Goal: Use online tool/utility: Utilize a website feature to perform a specific function

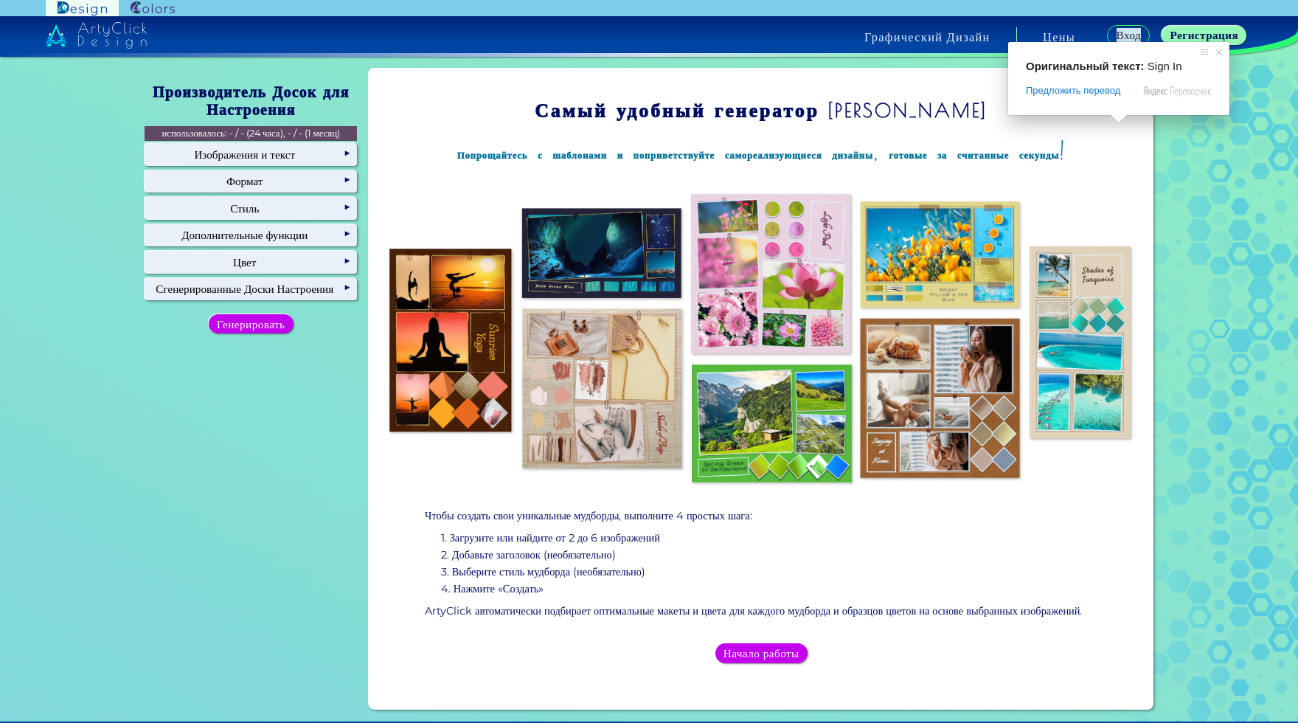
click at [1118, 35] on ya-tr-span "Вход" at bounding box center [1129, 35] width 22 height 13
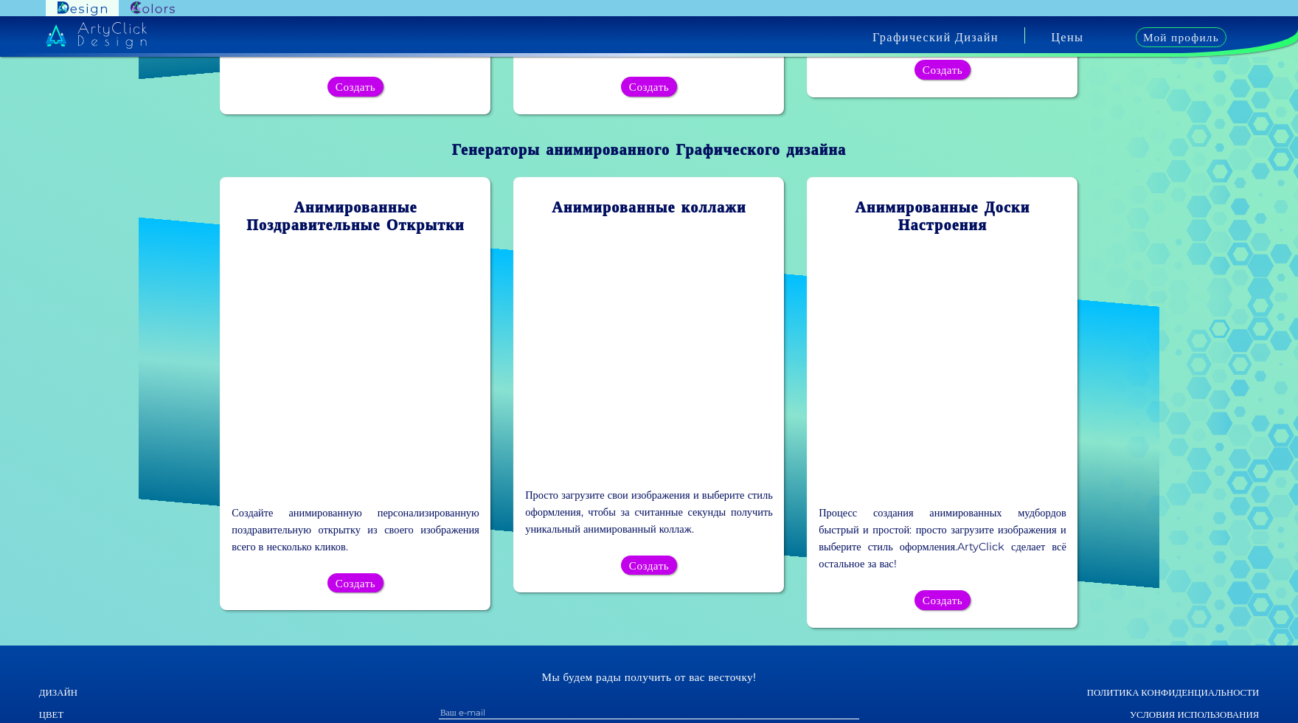
scroll to position [1328, 0]
click at [662, 570] on h5 "Создать" at bounding box center [649, 564] width 36 height 10
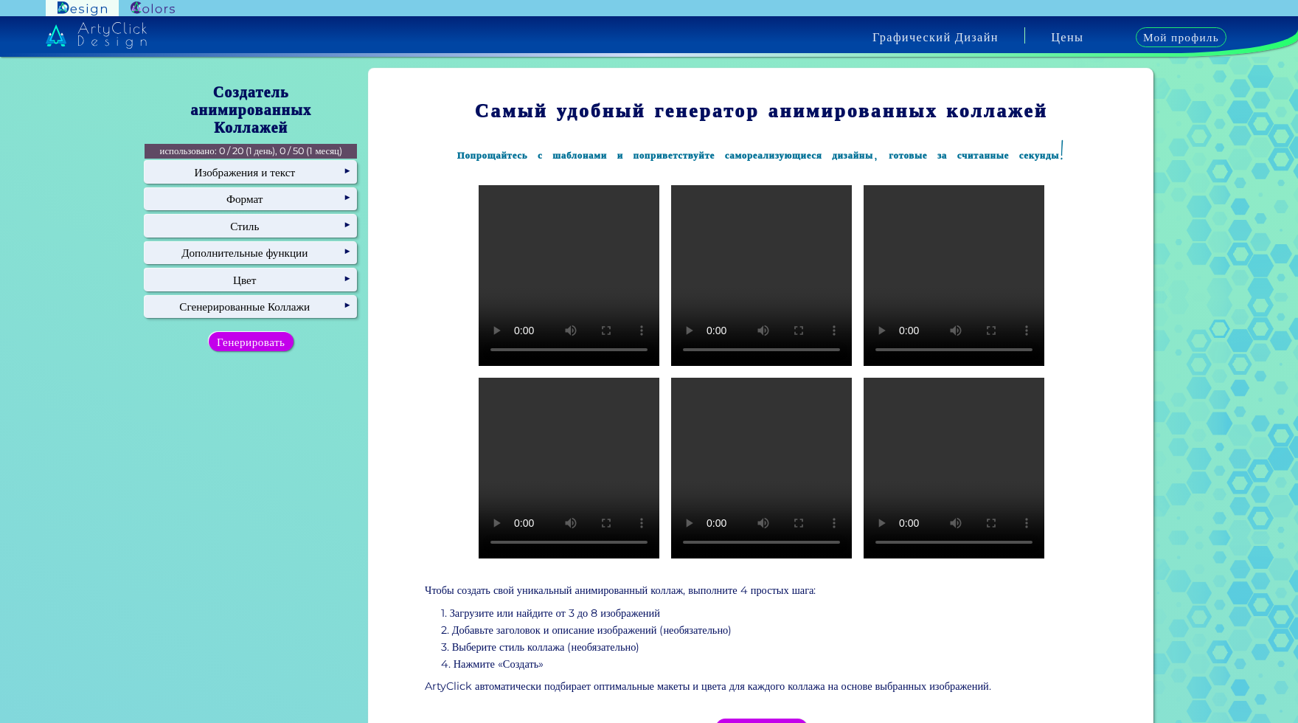
click at [555, 270] on video at bounding box center [569, 275] width 181 height 181
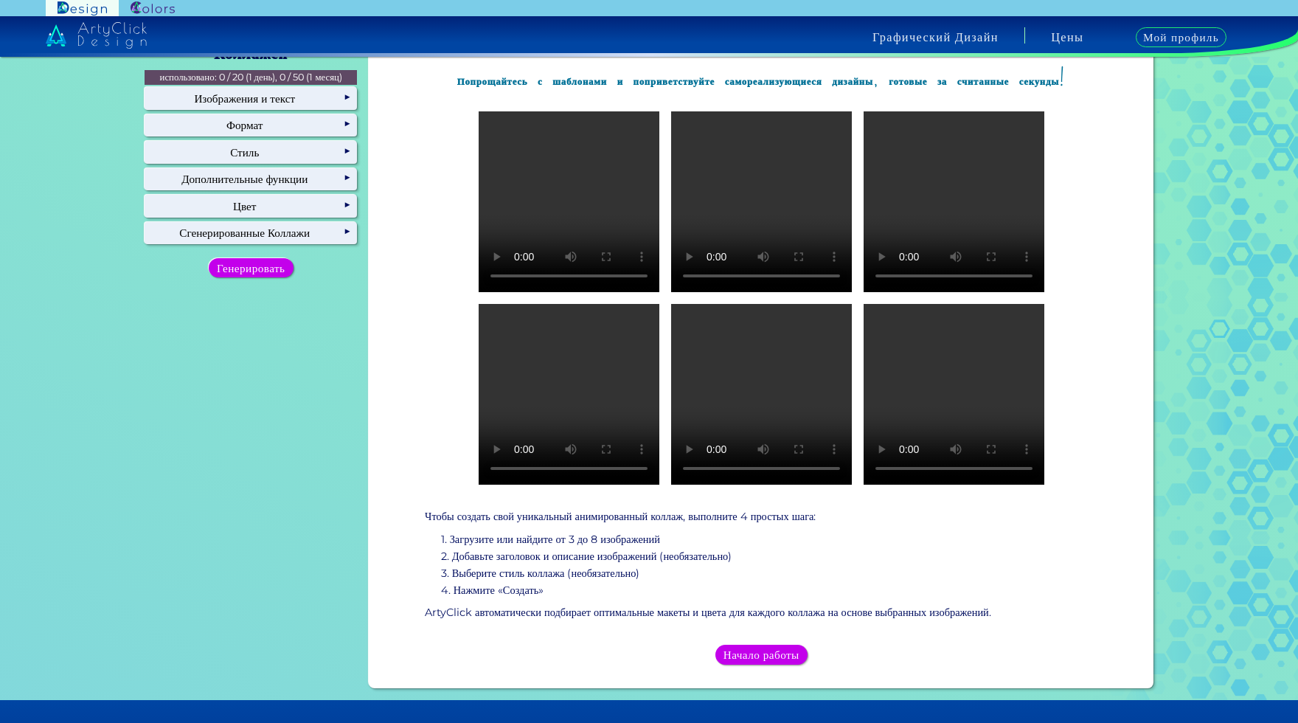
scroll to position [148, 0]
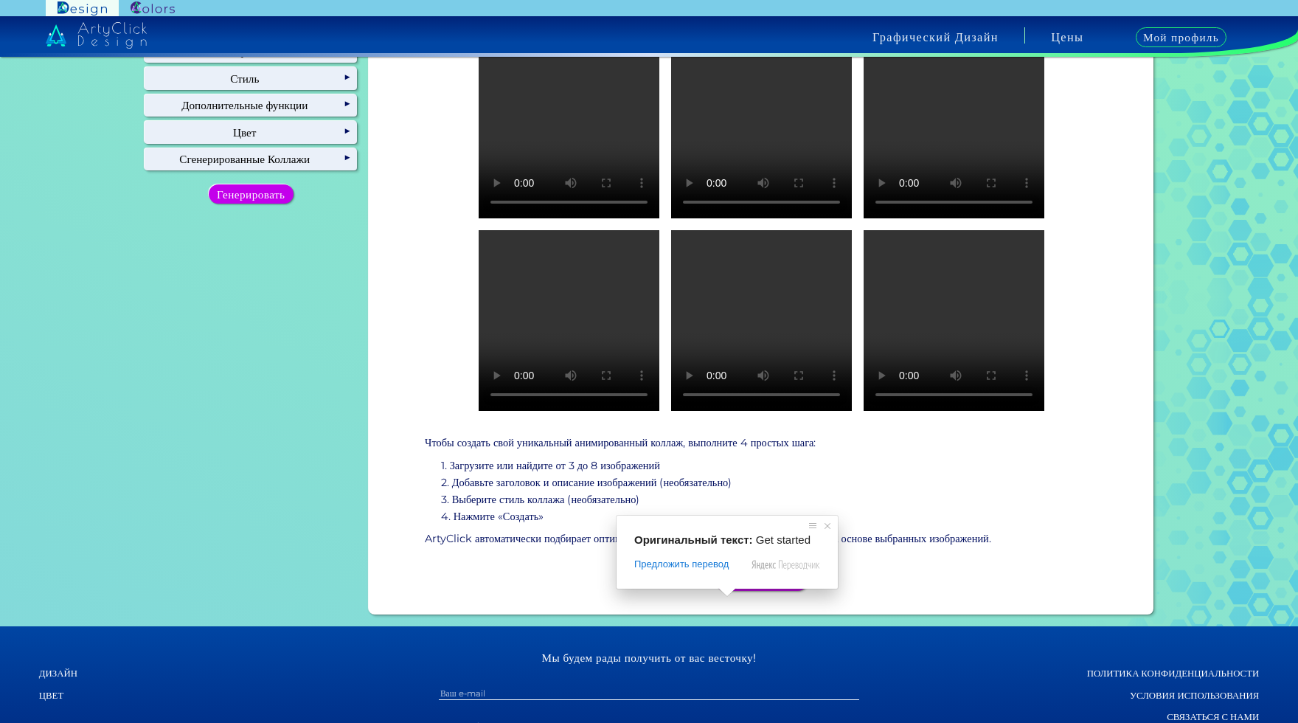
click at [745, 587] on ya-tr-span "Начало работы" at bounding box center [761, 581] width 69 height 13
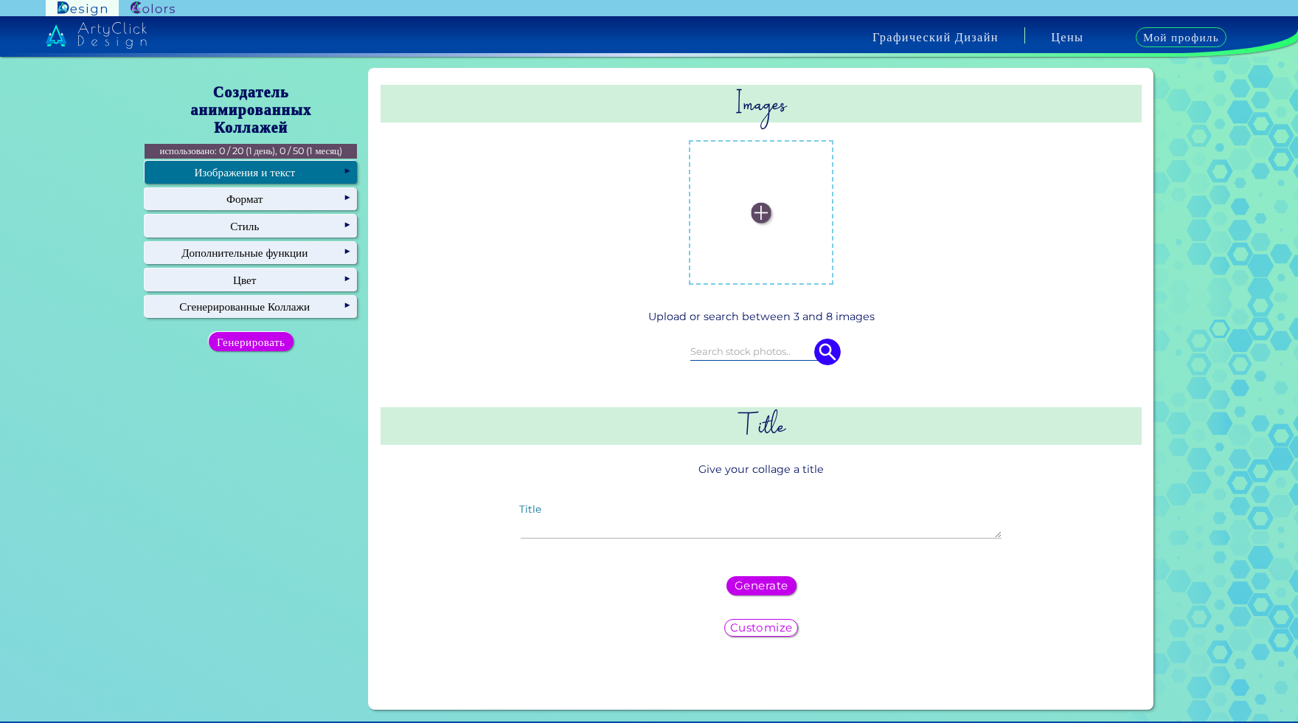
click at [752, 207] on img at bounding box center [762, 213] width 20 height 20
click at [0, 0] on input "file" at bounding box center [0, 0] width 0 height 0
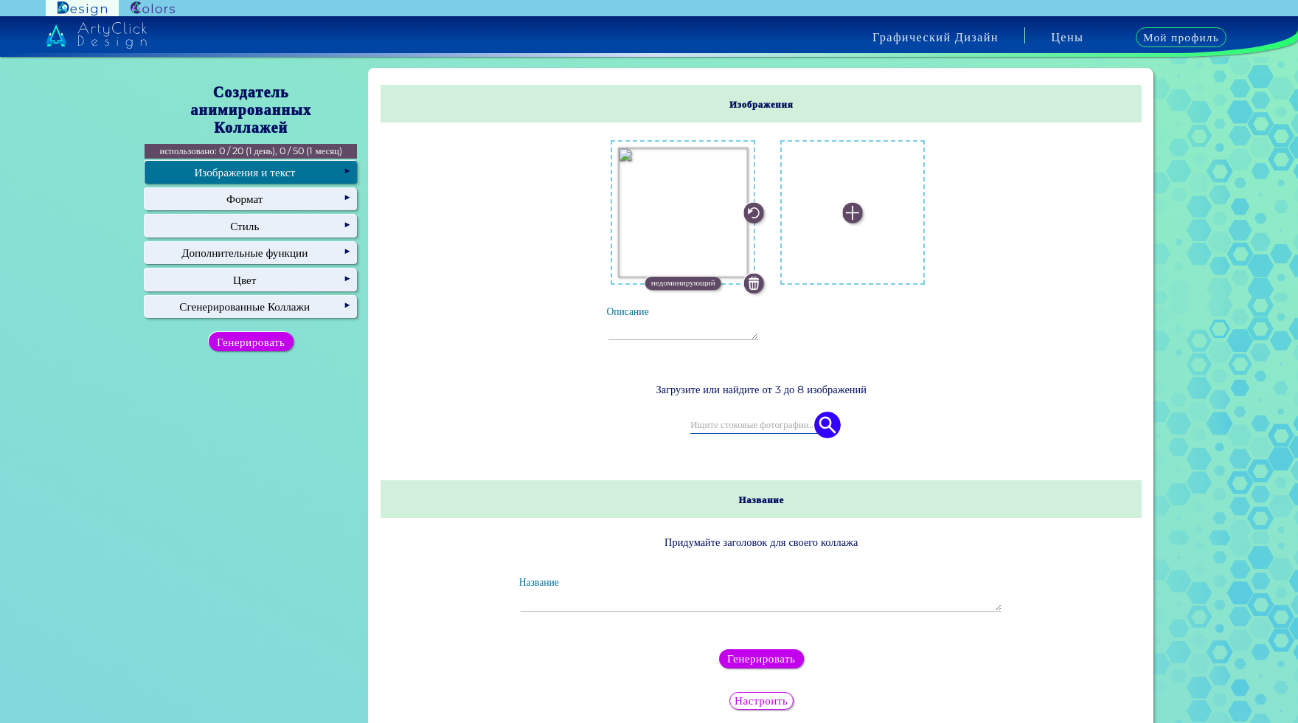
click at [234, 165] on ya-tr-span "Изображения и текст" at bounding box center [244, 172] width 101 height 14
click at [845, 209] on img at bounding box center [852, 213] width 20 height 20
click at [0, 0] on input "file" at bounding box center [0, 0] width 0 height 0
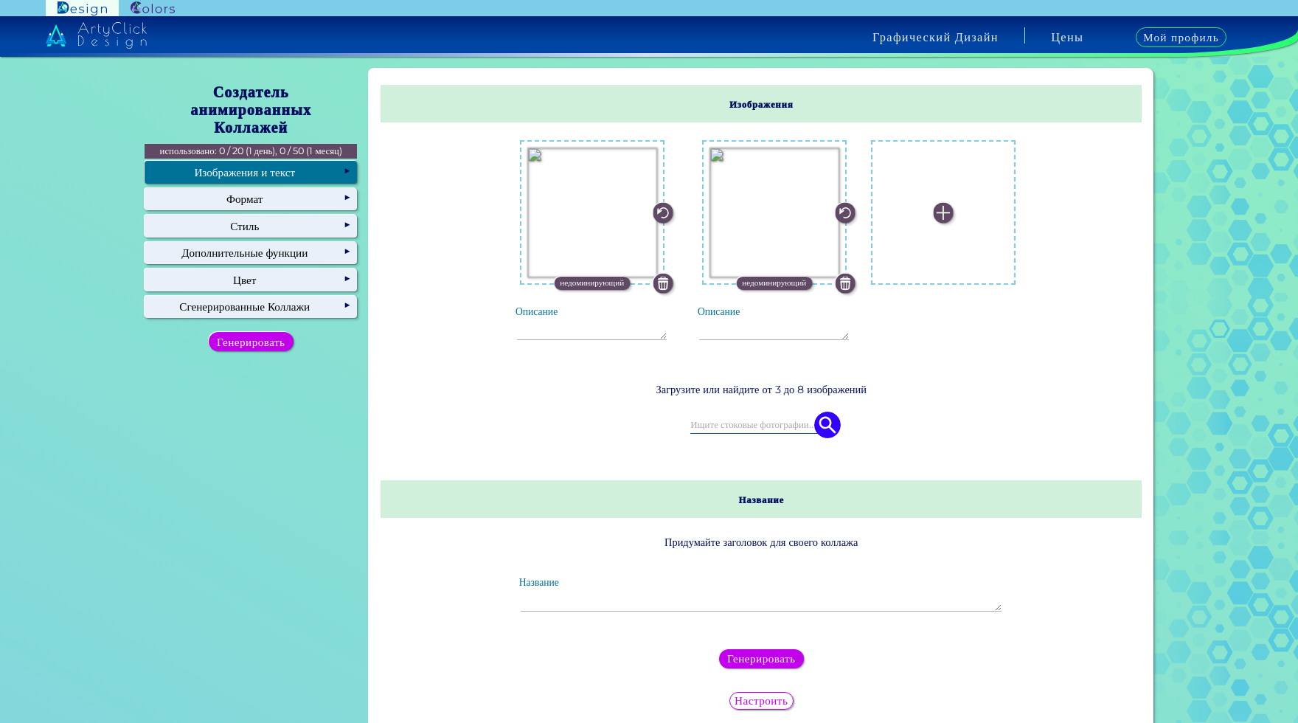
click at [934, 215] on img at bounding box center [944, 213] width 20 height 20
click at [0, 0] on input "file" at bounding box center [0, 0] width 0 height 0
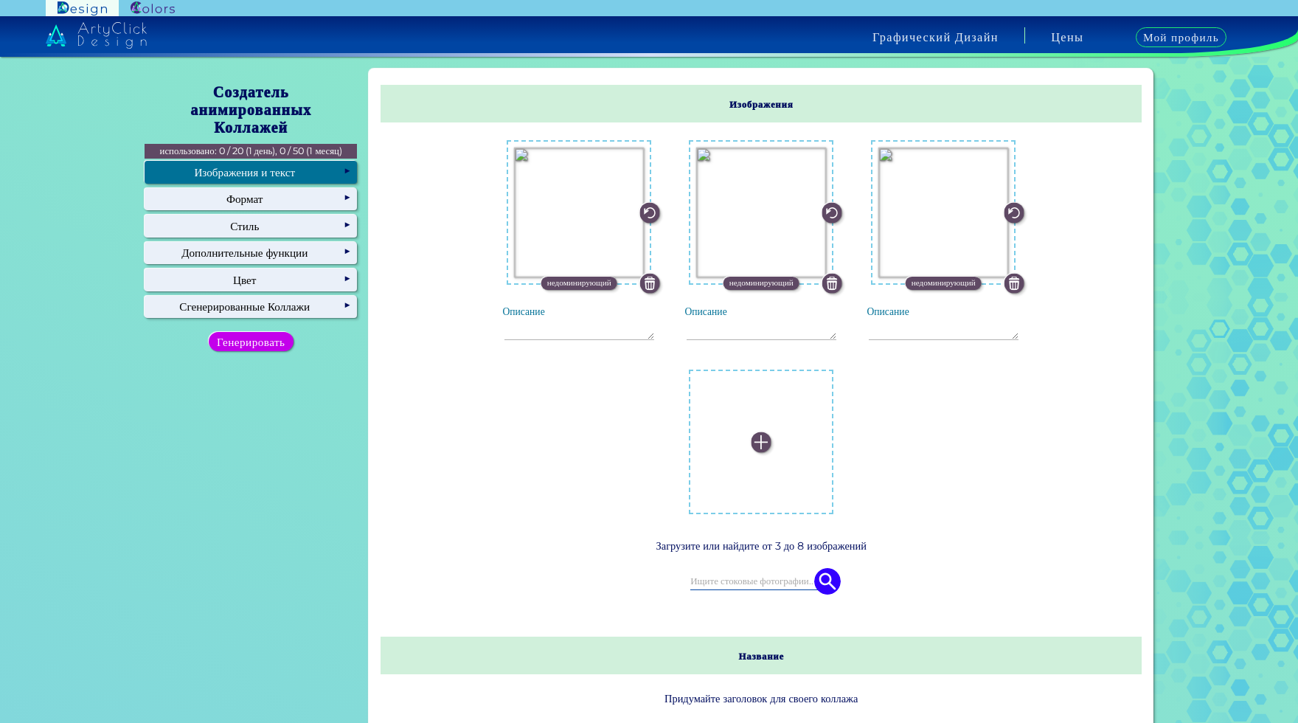
click at [772, 432] on img at bounding box center [762, 442] width 20 height 20
click at [0, 0] on input "file" at bounding box center [0, 0] width 0 height 0
type textarea "Заколдованное деревце"
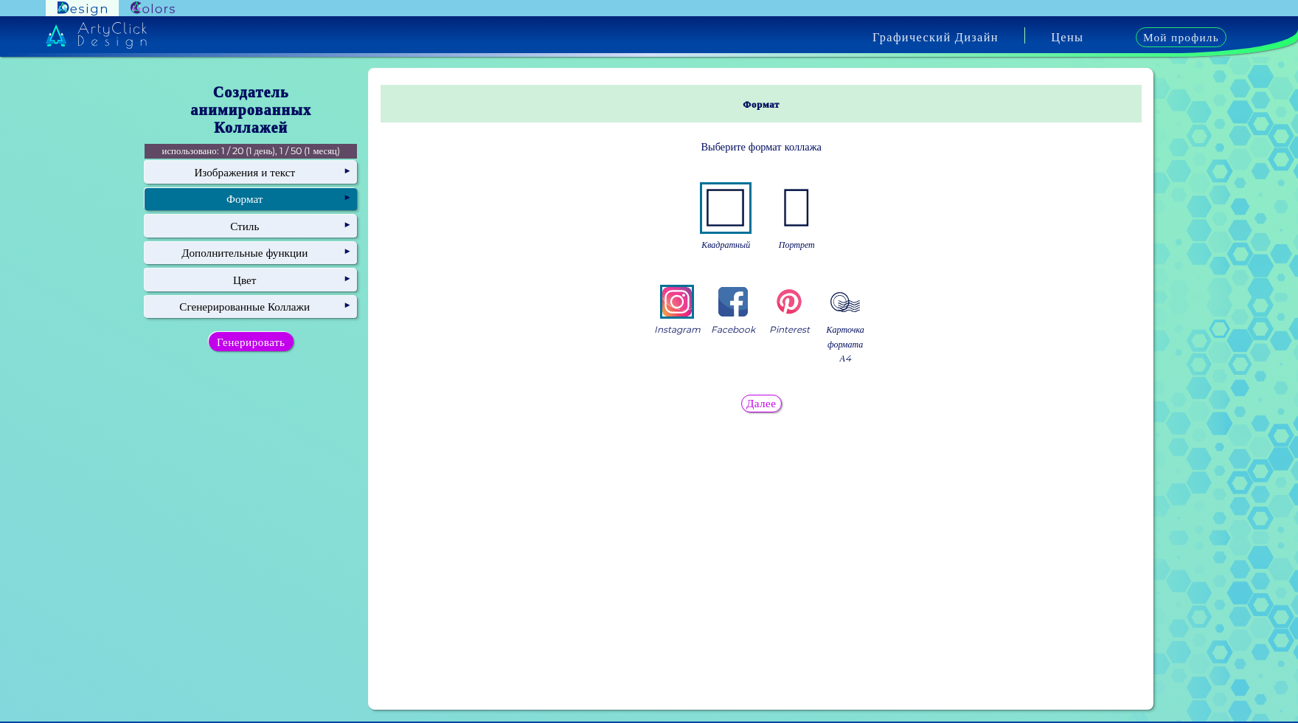
click at [229, 193] on ya-tr-span "Формат" at bounding box center [244, 199] width 36 height 14
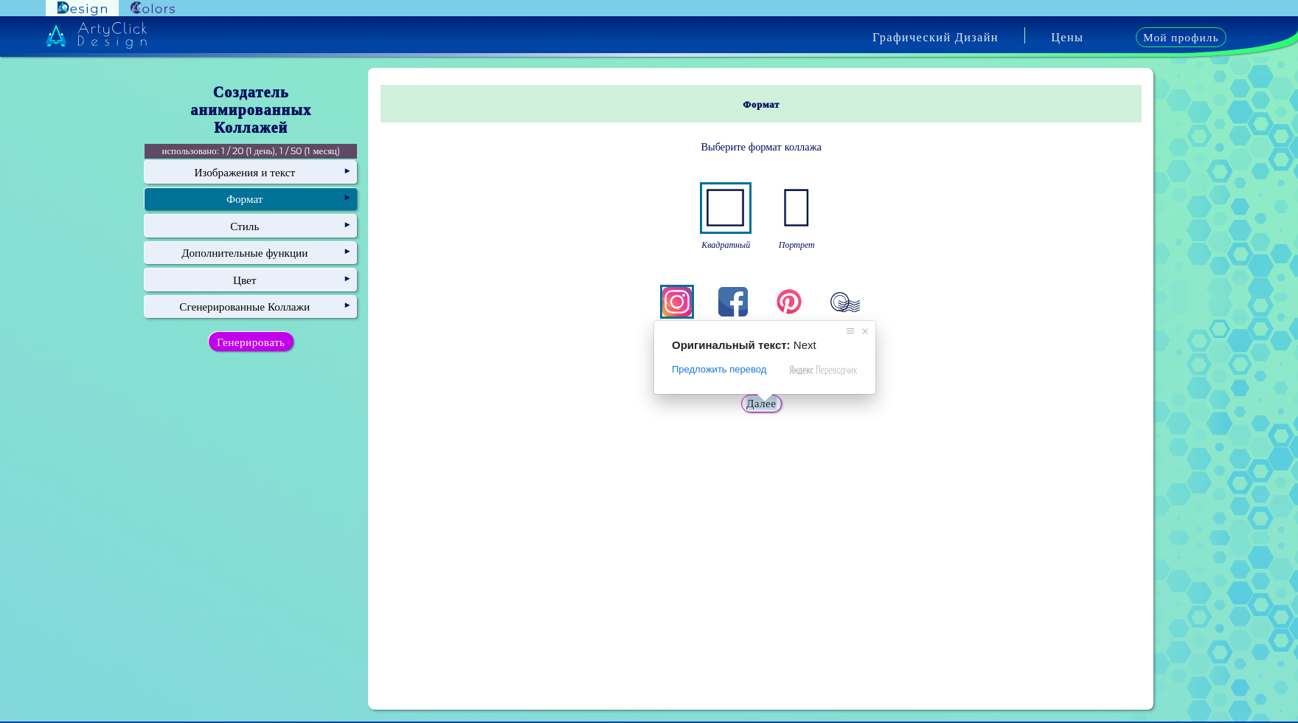
click at [761, 406] on ya-tr-span "Далее" at bounding box center [761, 403] width 27 height 13
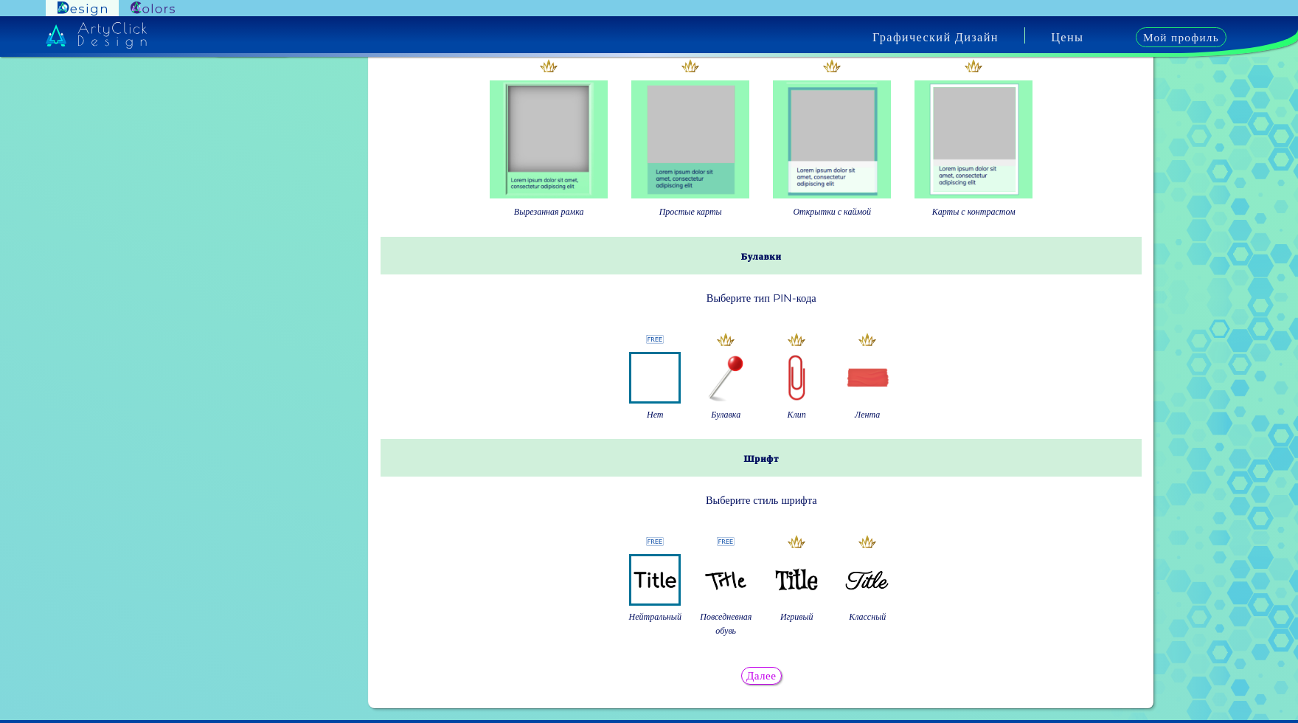
scroll to position [443, 0]
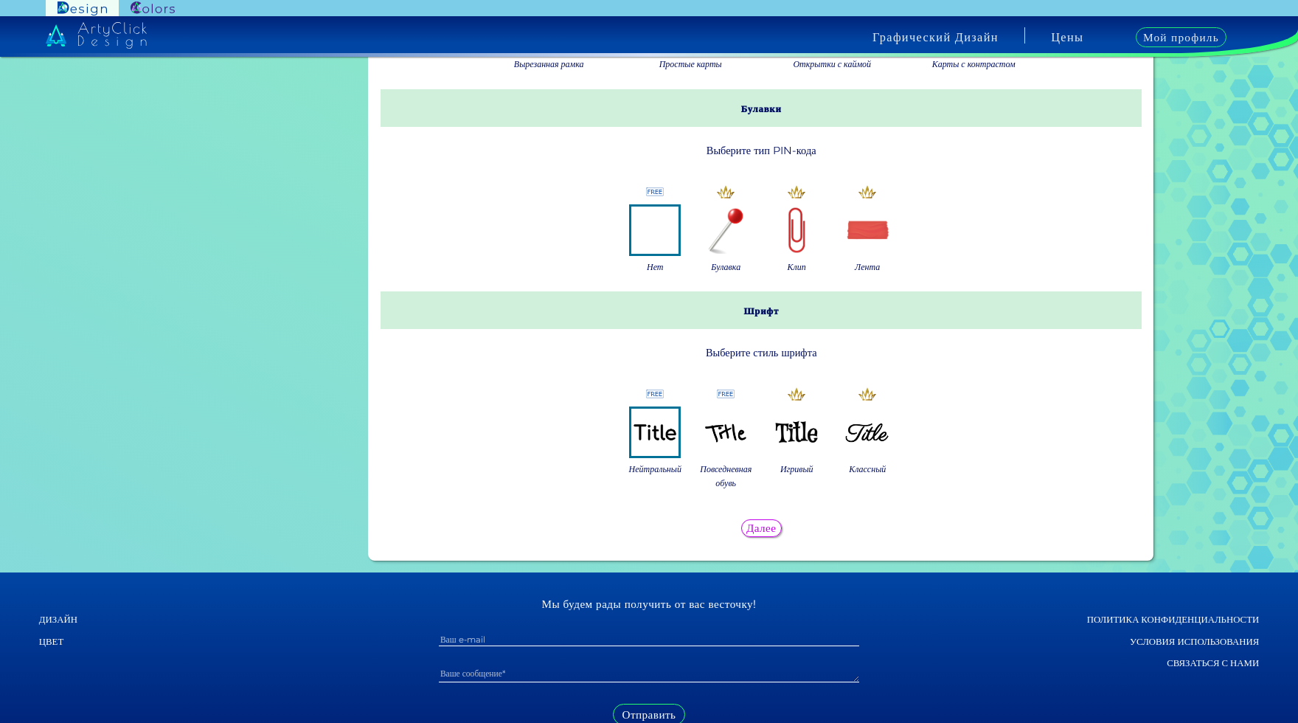
click at [707, 456] on img at bounding box center [725, 432] width 47 height 47
click at [652, 456] on img at bounding box center [654, 432] width 47 height 47
click at [750, 543] on div "Далее" at bounding box center [762, 528] width 750 height 30
click at [750, 534] on ya-tr-span "Далее" at bounding box center [761, 528] width 27 height 13
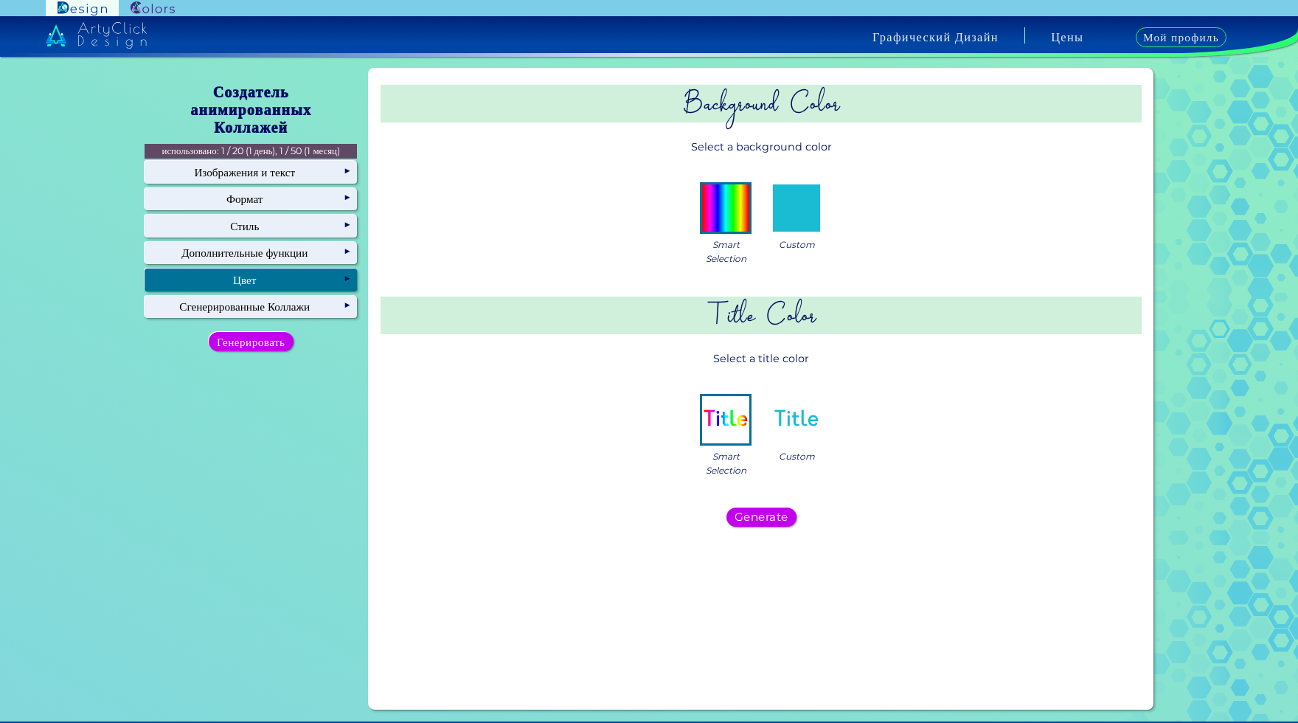
click at [255, 279] on ya-tr-span "Цвет" at bounding box center [244, 280] width 23 height 14
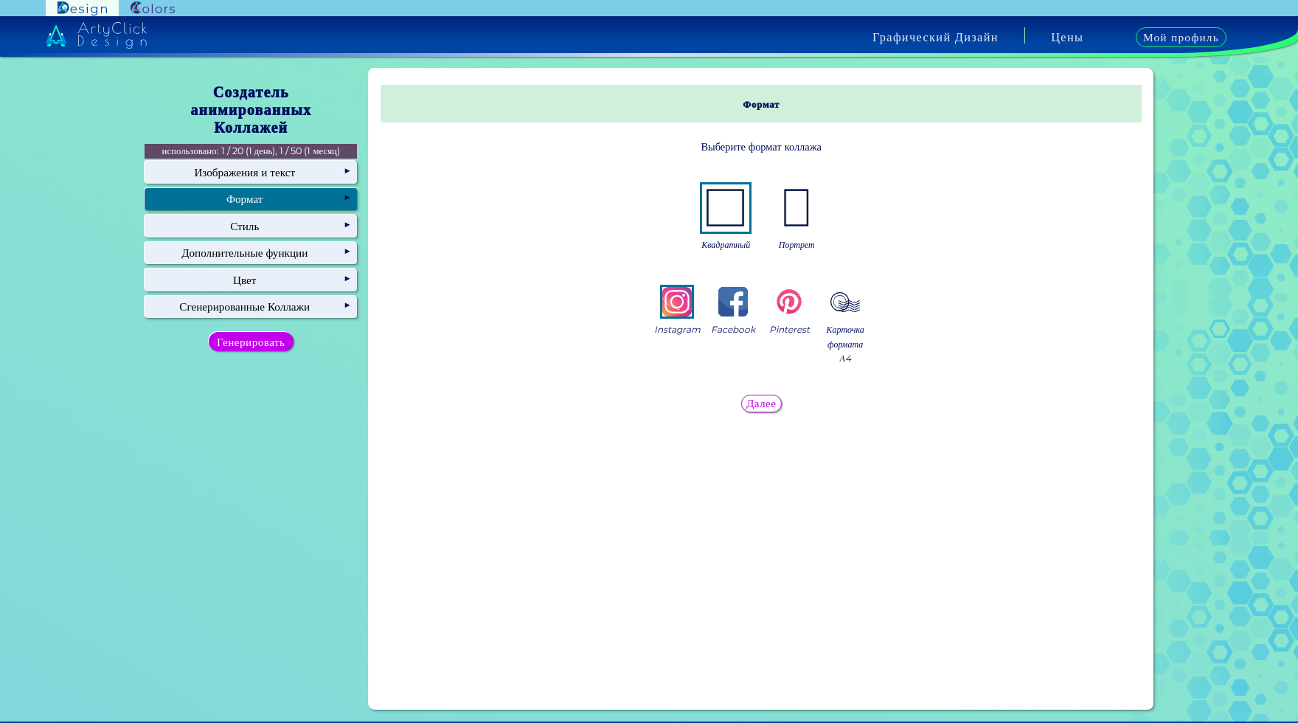
click at [262, 202] on ya-tr-span "Формат" at bounding box center [244, 199] width 36 height 14
click at [795, 218] on img at bounding box center [796, 207] width 47 height 47
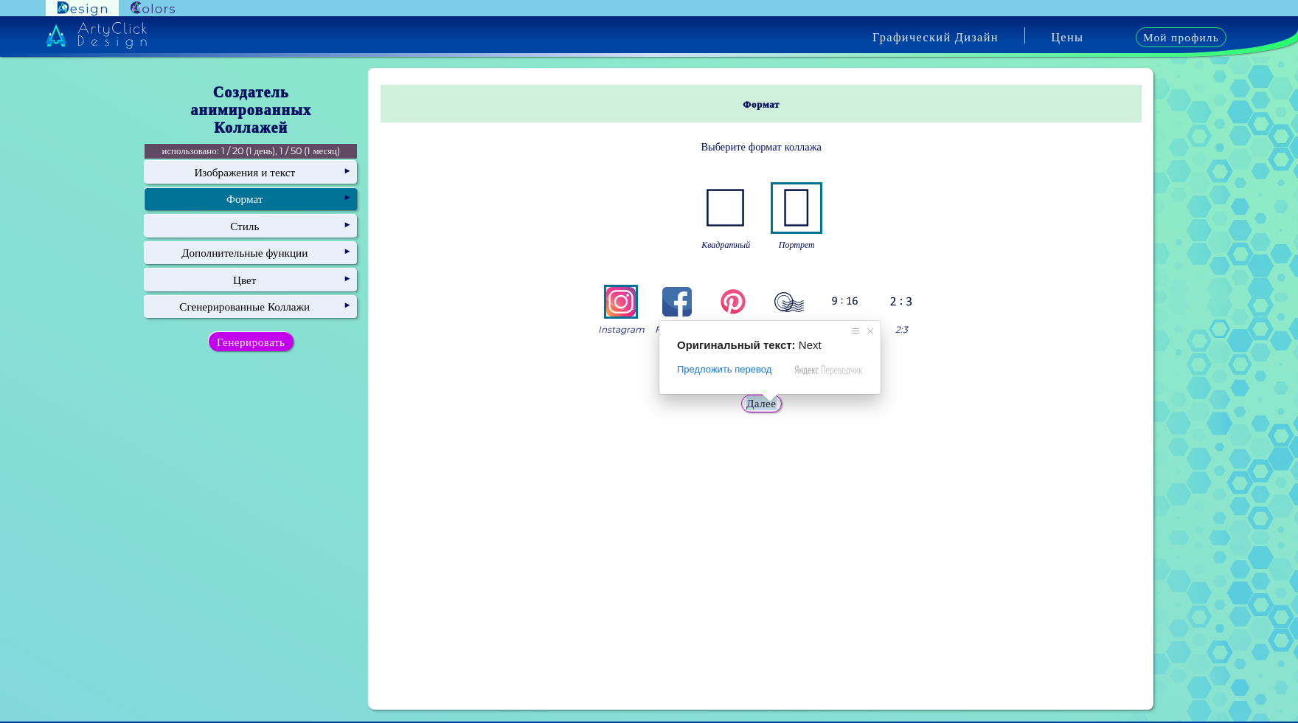
click at [768, 405] on ya-tr-span "Далее" at bounding box center [761, 403] width 27 height 13
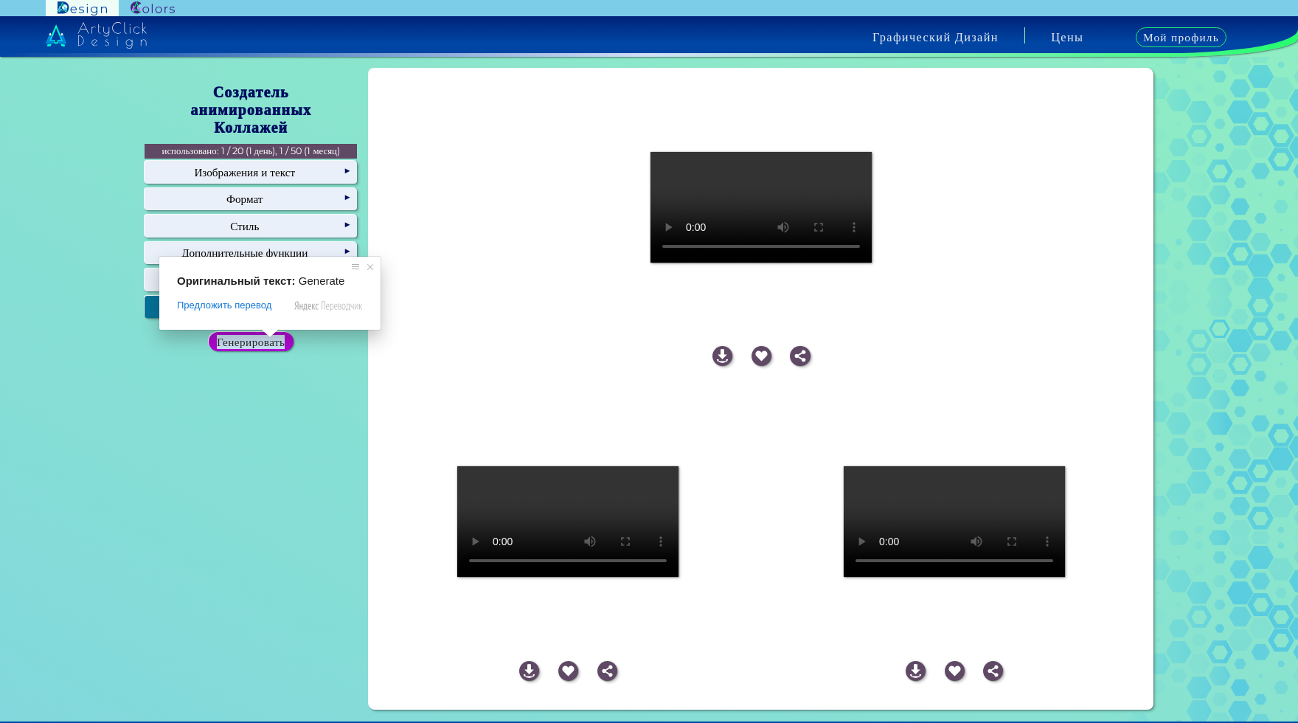
click at [269, 336] on span at bounding box center [269, 333] width 19 height 9
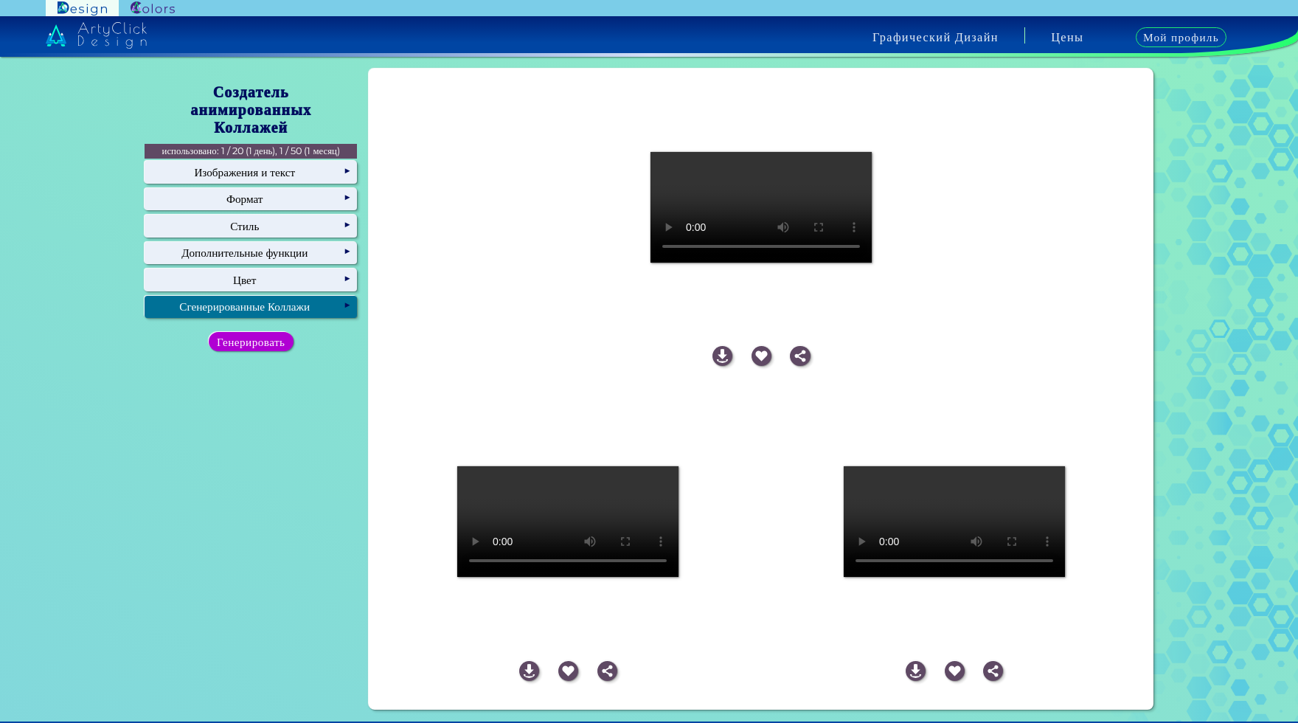
click at [277, 347] on div "Генерировать" at bounding box center [251, 342] width 76 height 18
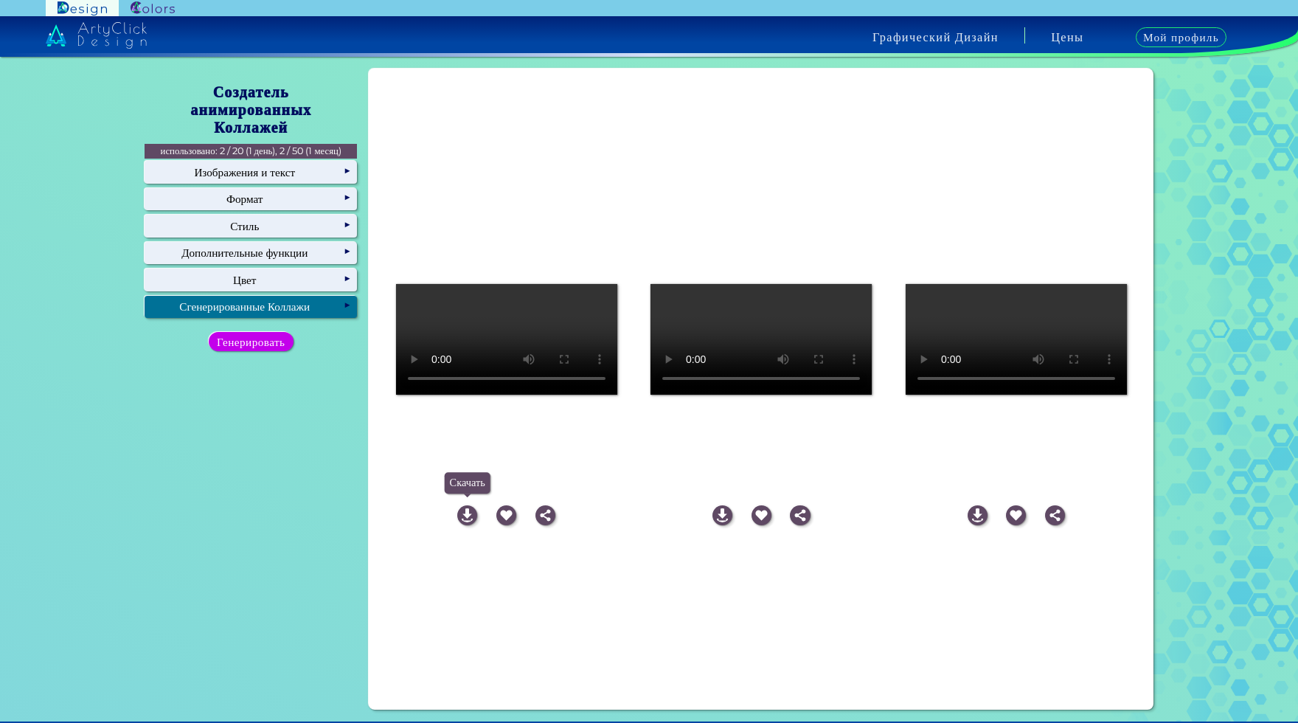
click at [460, 518] on img at bounding box center [467, 515] width 20 height 20
